Goal: Information Seeking & Learning: Learn about a topic

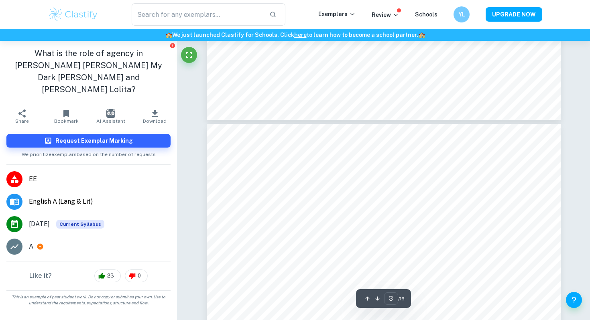
type input "4"
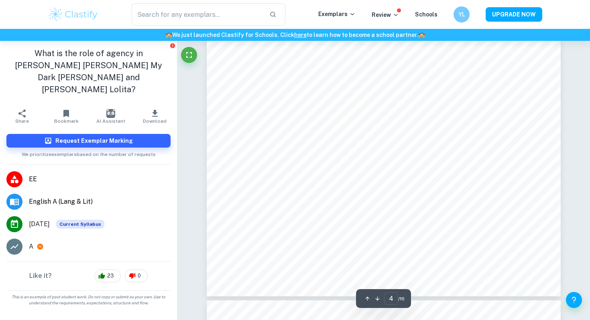
scroll to position [1691, 0]
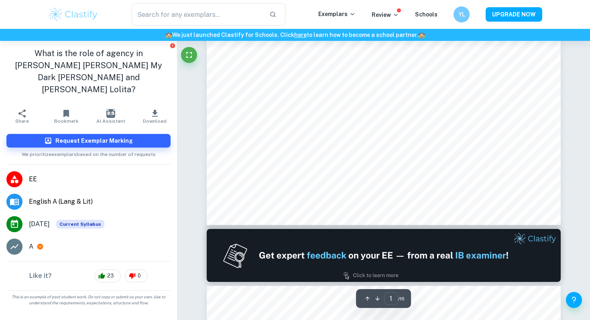
scroll to position [567, 0]
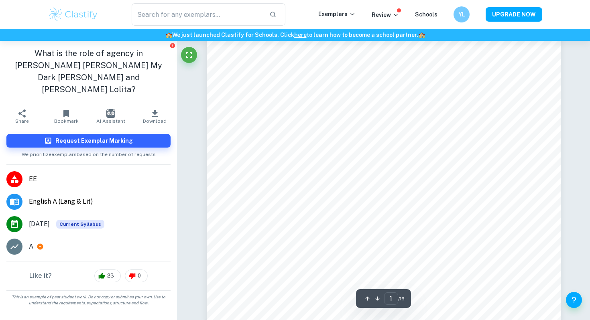
type input "2"
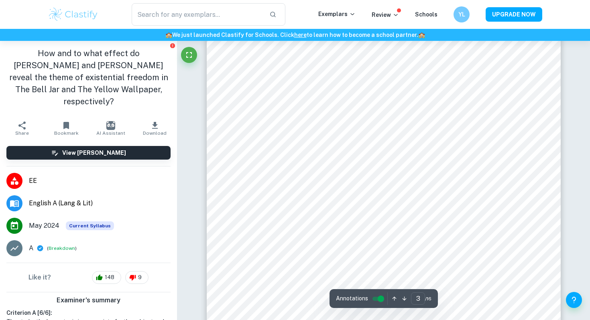
scroll to position [1131, 0]
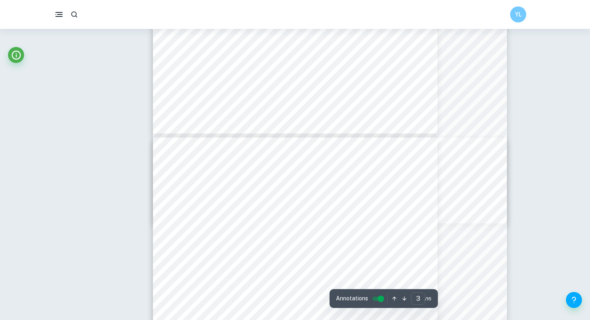
type input "11"
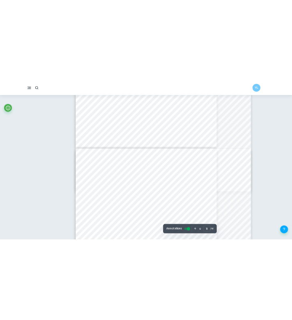
scroll to position [3900, 0]
